Goal: Use online tool/utility

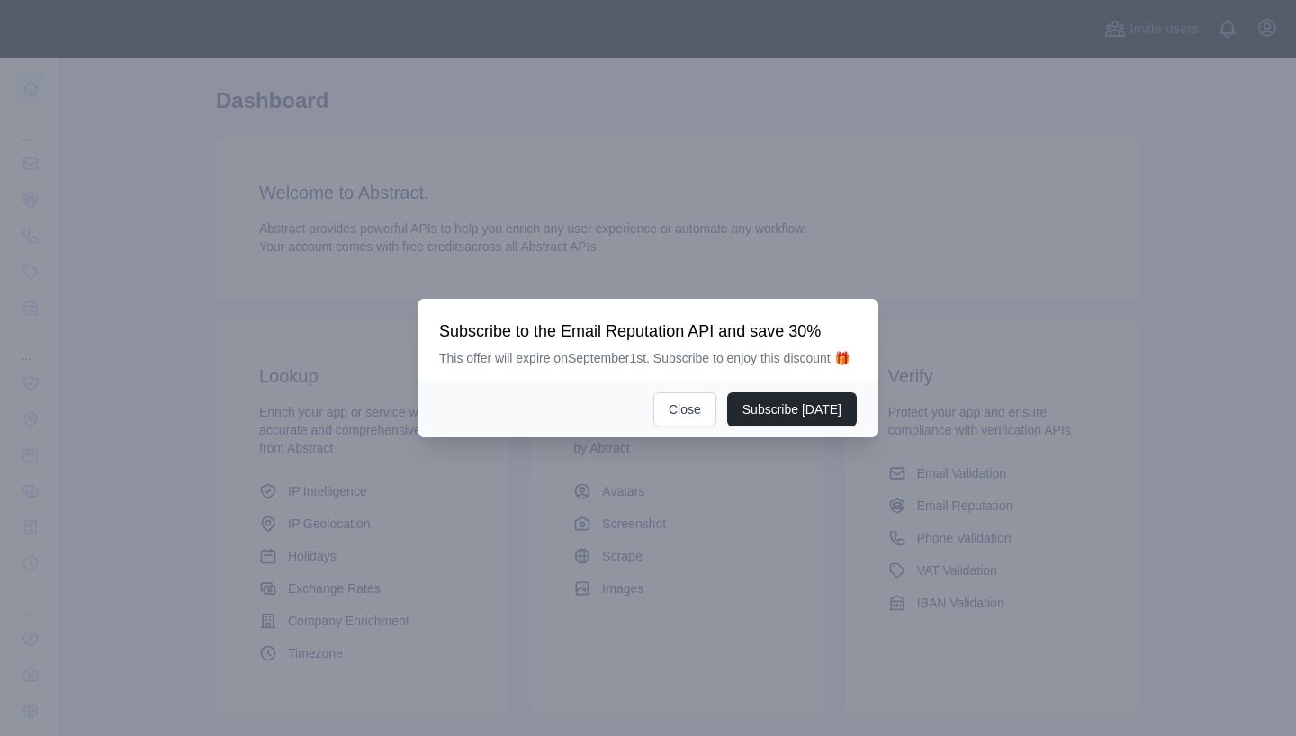
scroll to position [51, 0]
click at [706, 422] on button "Close" at bounding box center [684, 409] width 63 height 34
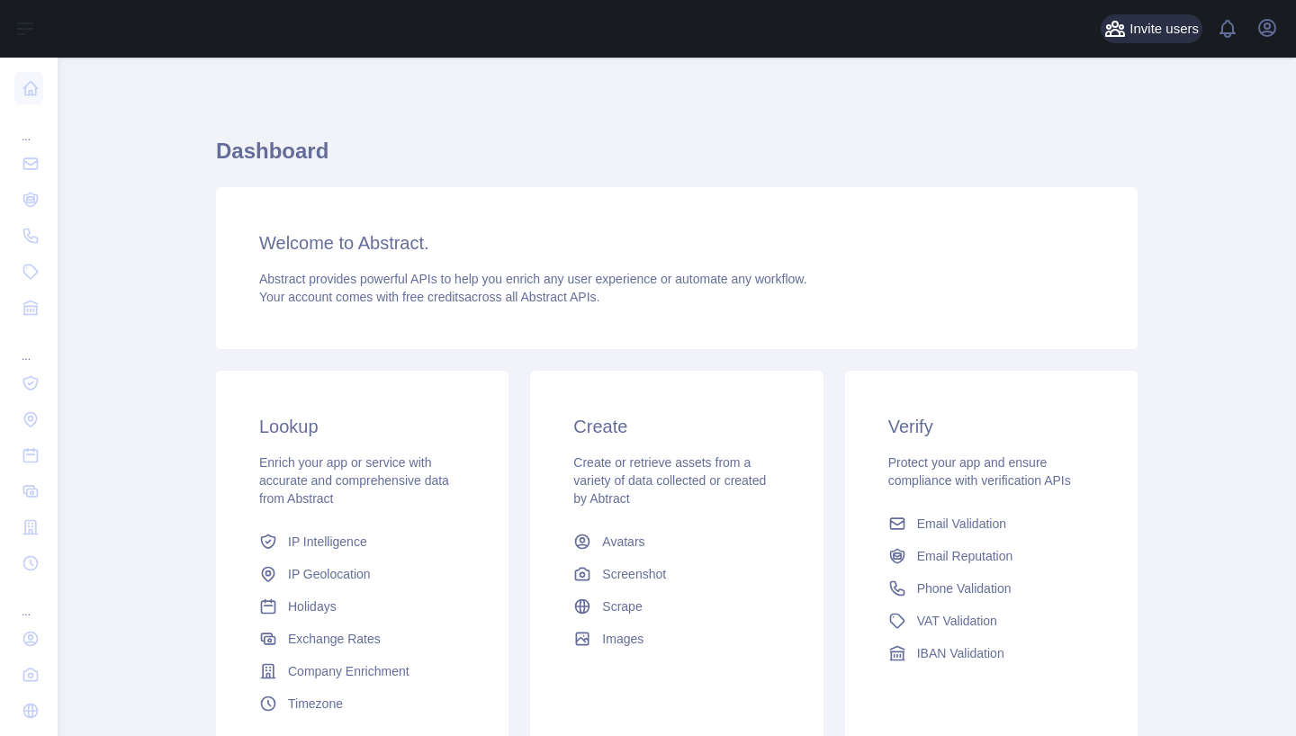
scroll to position [0, 0]
click at [1264, 39] on button "Open user menu" at bounding box center [1267, 28] width 29 height 29
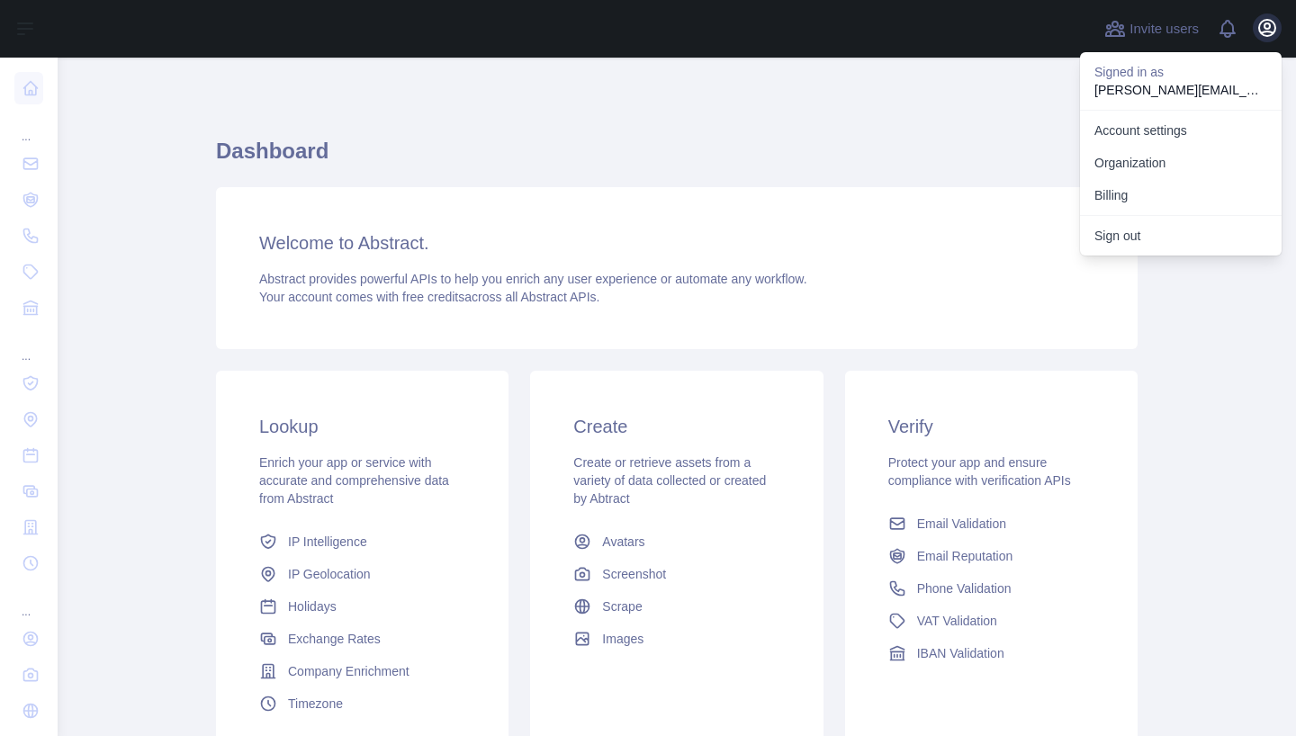
click at [1264, 39] on button "Open user menu" at bounding box center [1267, 28] width 29 height 29
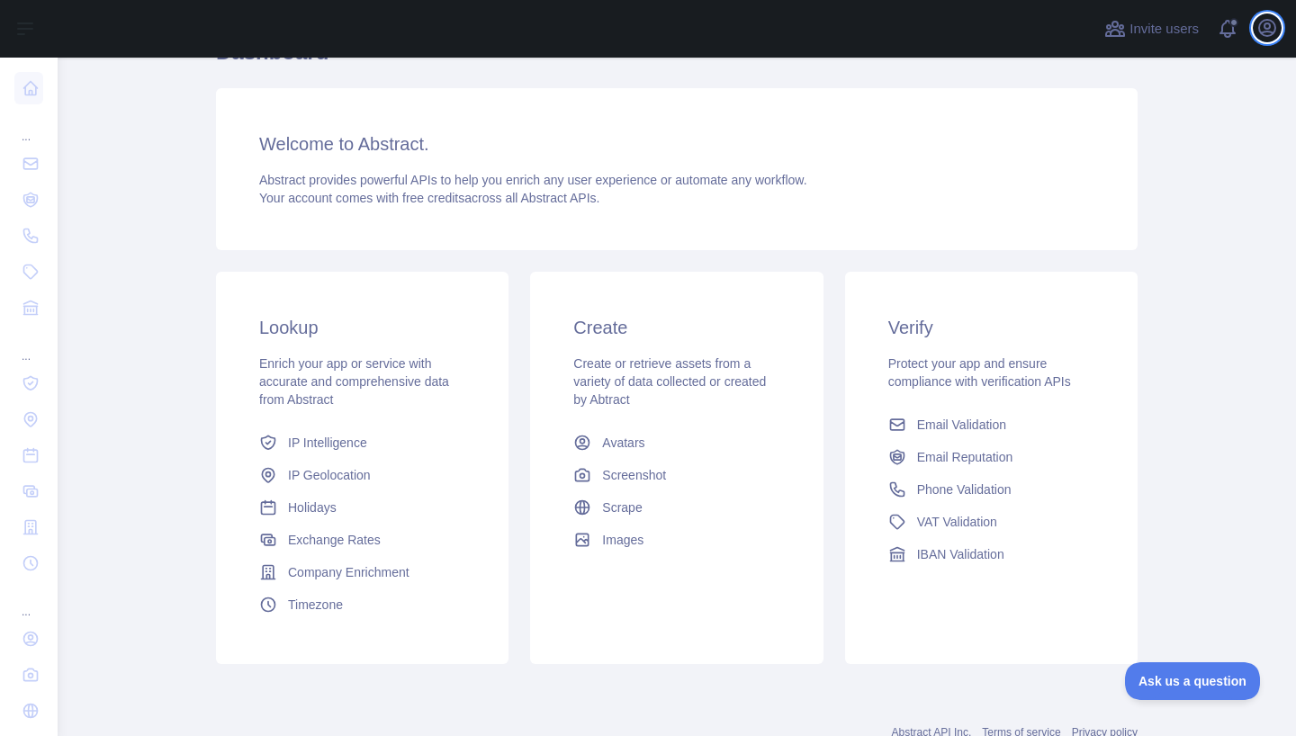
scroll to position [129, 0]
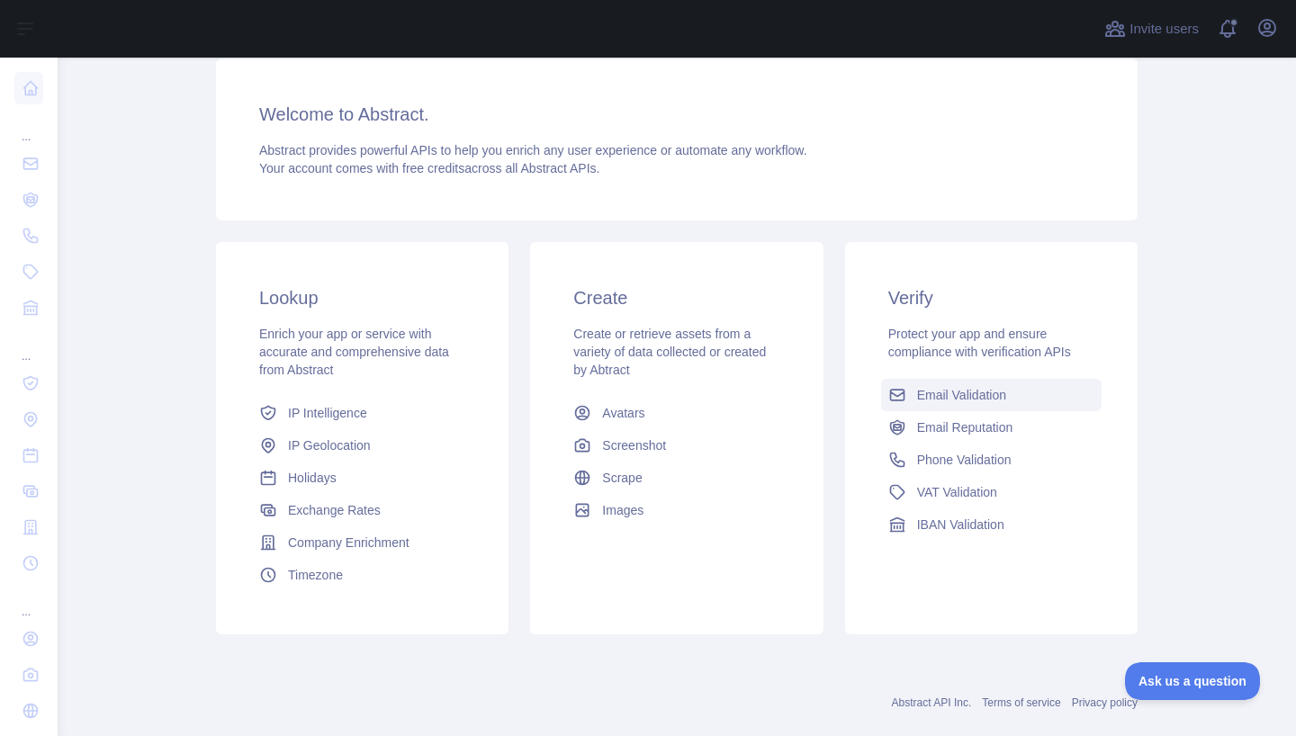
click at [949, 400] on span "Email Validation" at bounding box center [961, 395] width 89 height 18
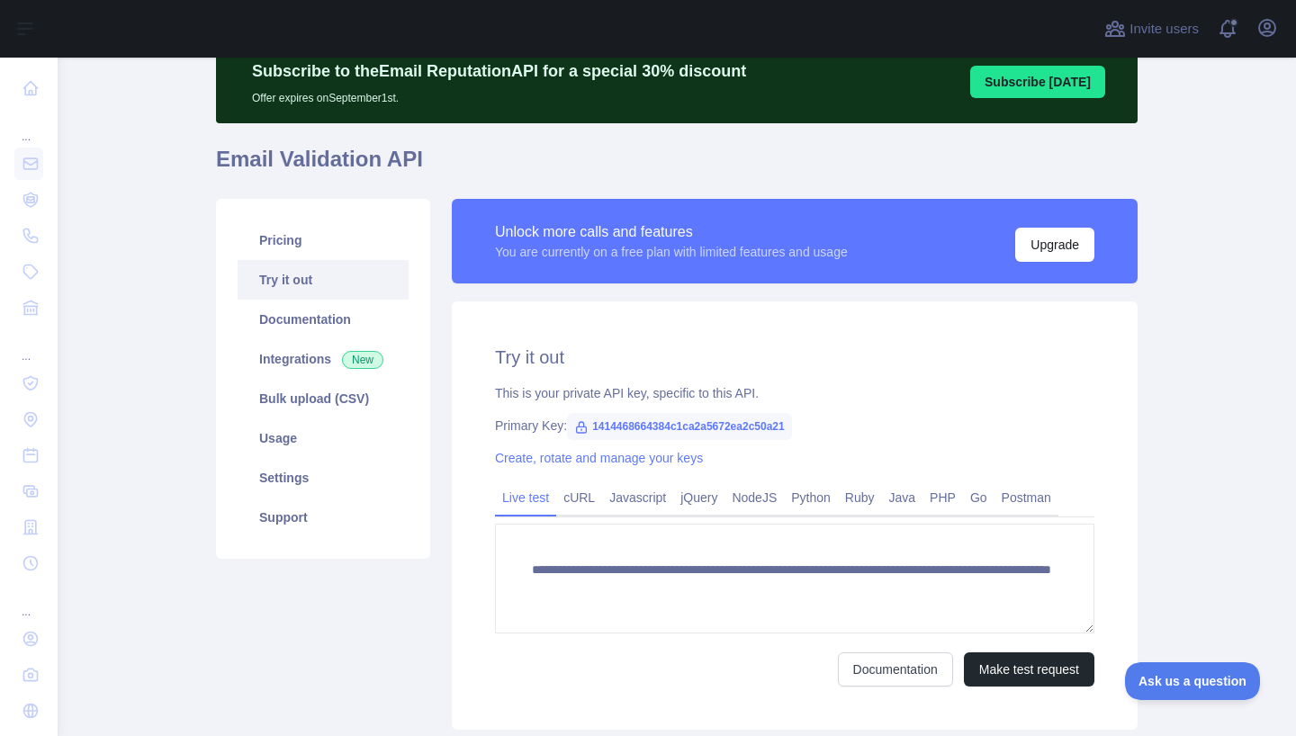
scroll to position [78, 0]
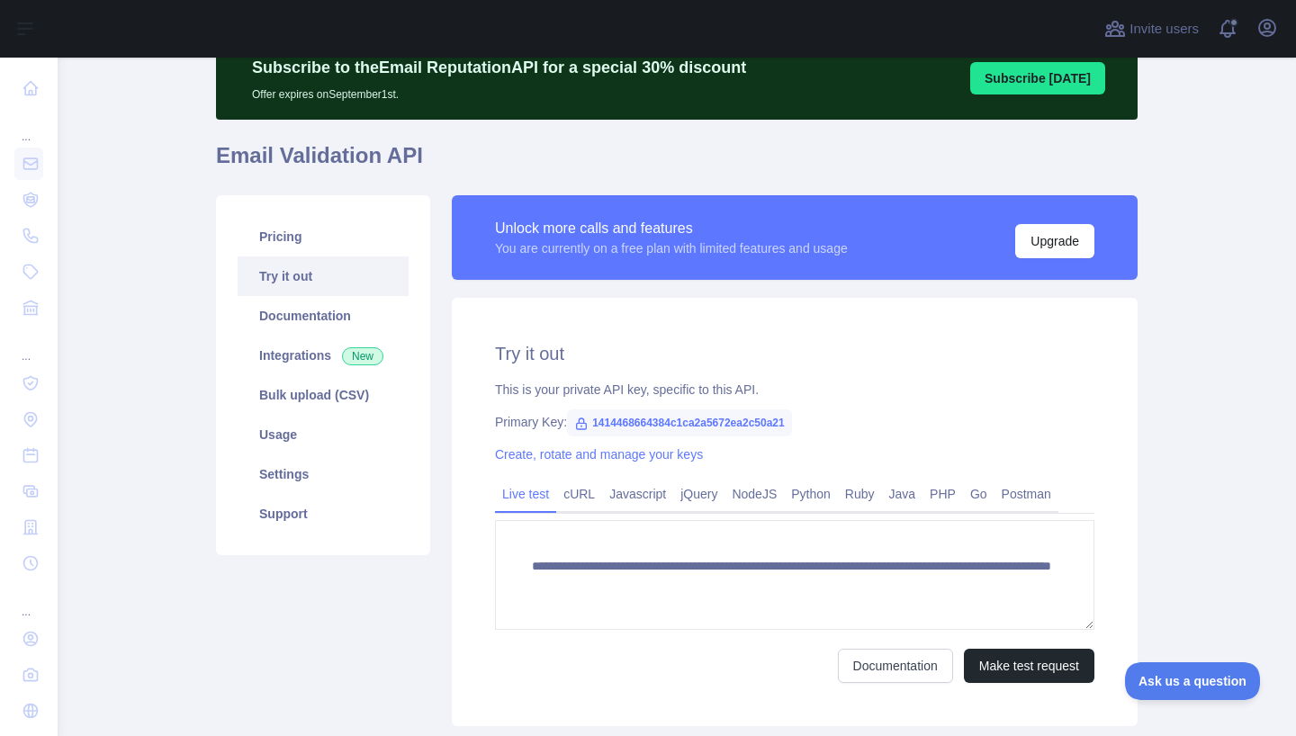
click at [202, 2] on div at bounding box center [575, 29] width 1007 height 58
click at [202, 1] on div at bounding box center [575, 29] width 1007 height 58
click at [202, 0] on div at bounding box center [575, 29] width 1007 height 58
click at [615, 430] on span "1414468664384c1ca2a5672ea2c50a21" at bounding box center [679, 423] width 225 height 27
click at [615, 428] on span "1414468664384c1ca2a5672ea2c50a21" at bounding box center [679, 423] width 225 height 27
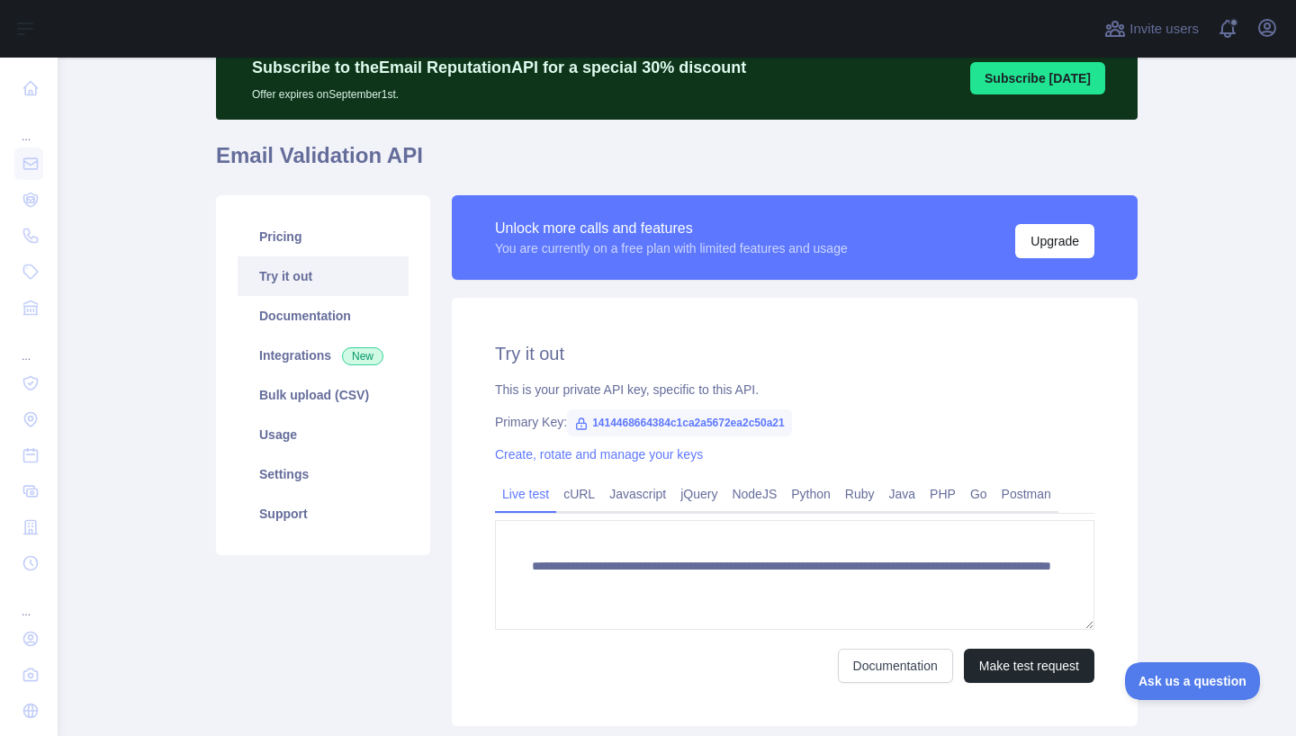
click at [587, 424] on icon at bounding box center [582, 424] width 10 height 11
click at [665, 428] on span "1414468664384c1ca2a5672ea2c50a21" at bounding box center [679, 423] width 225 height 27
copy span "1414468664384c1ca2a5672ea2c50a21"
